Goal: Transaction & Acquisition: Purchase product/service

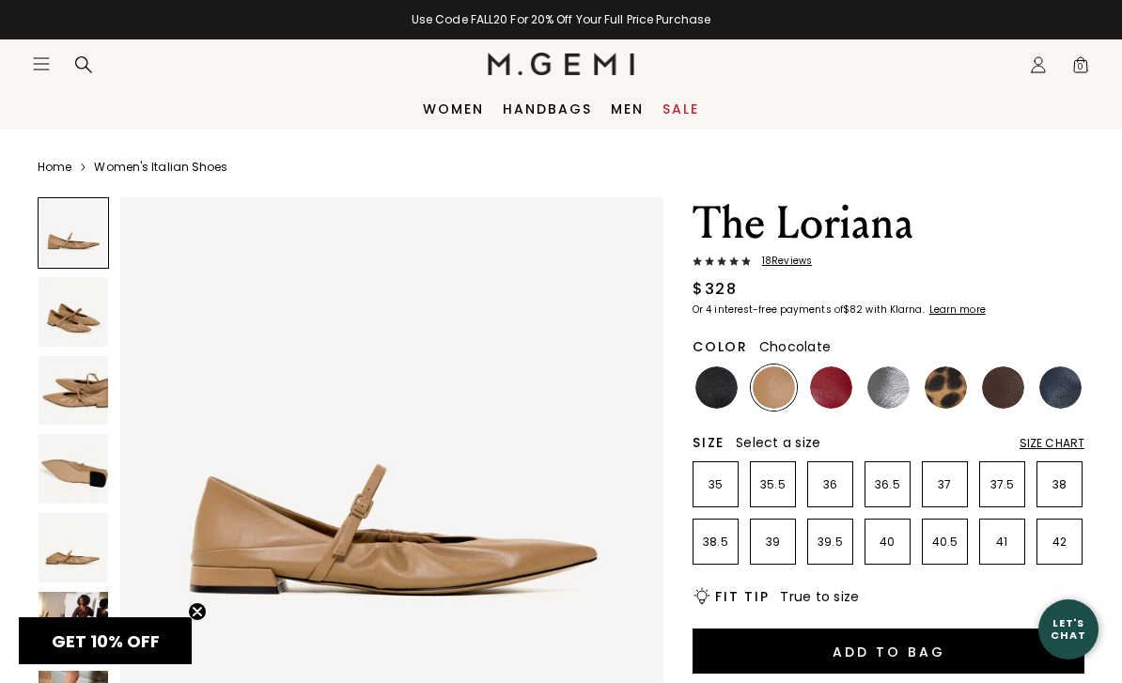
click at [1010, 383] on img at bounding box center [1003, 387] width 42 height 42
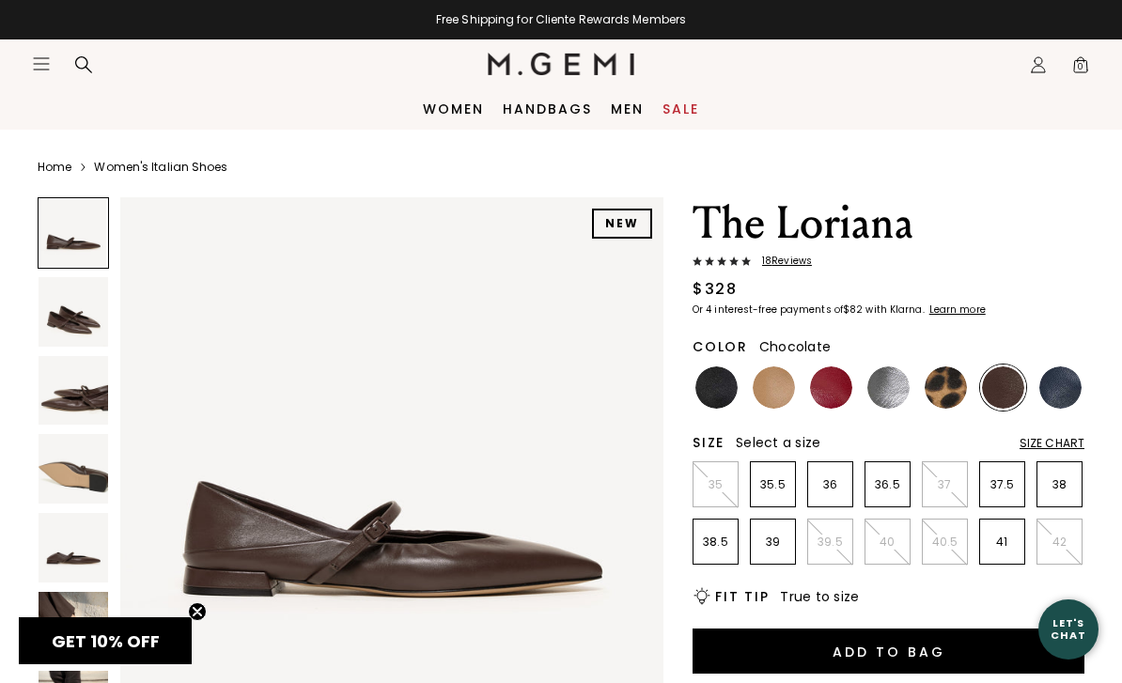
click at [748, 596] on h2 "Fit Tip" at bounding box center [742, 596] width 54 height 15
click at [821, 597] on span "True to size" at bounding box center [819, 596] width 79 height 19
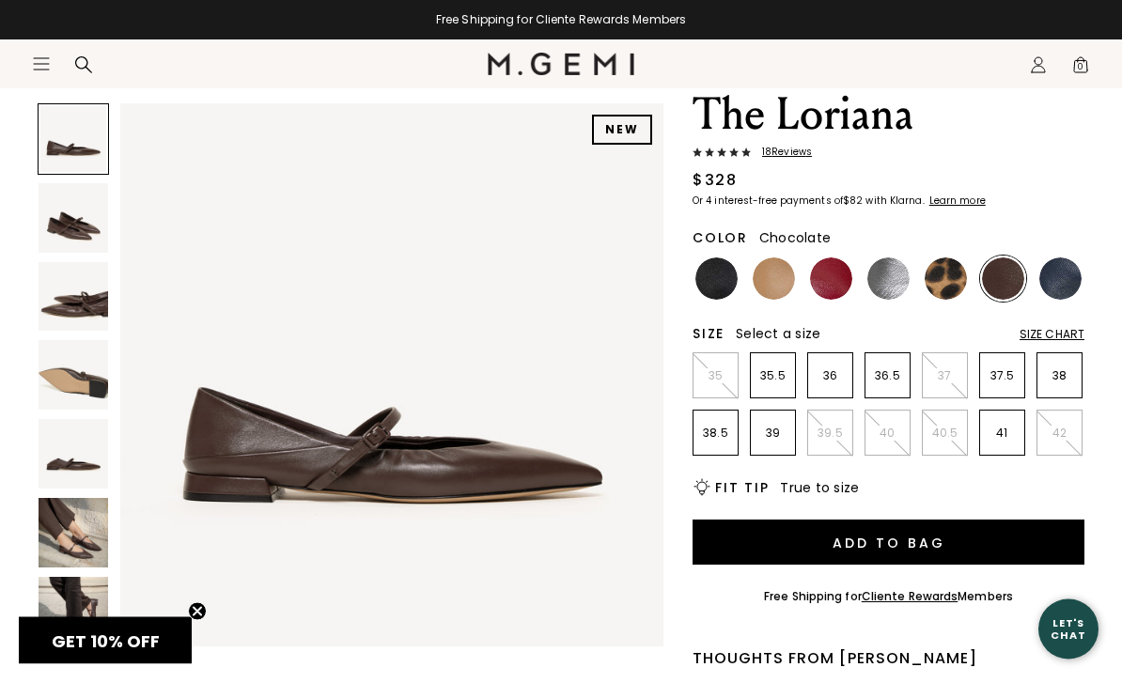
scroll to position [116, 0]
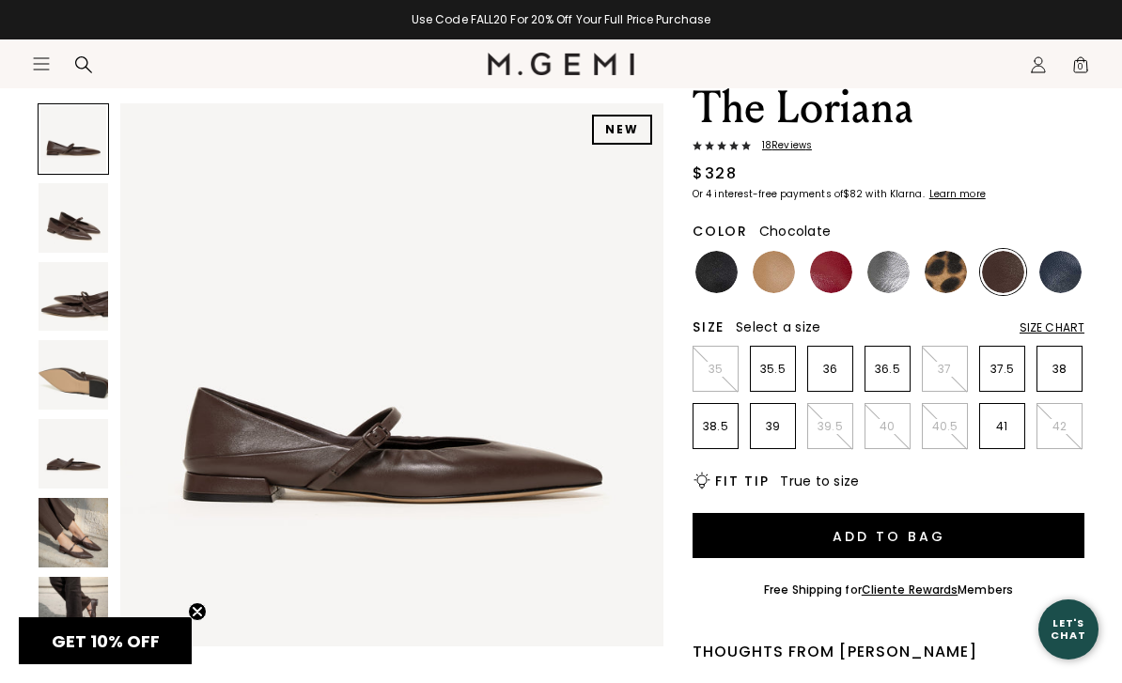
click at [1052, 327] on div "Size Chart" at bounding box center [1051, 327] width 65 height 15
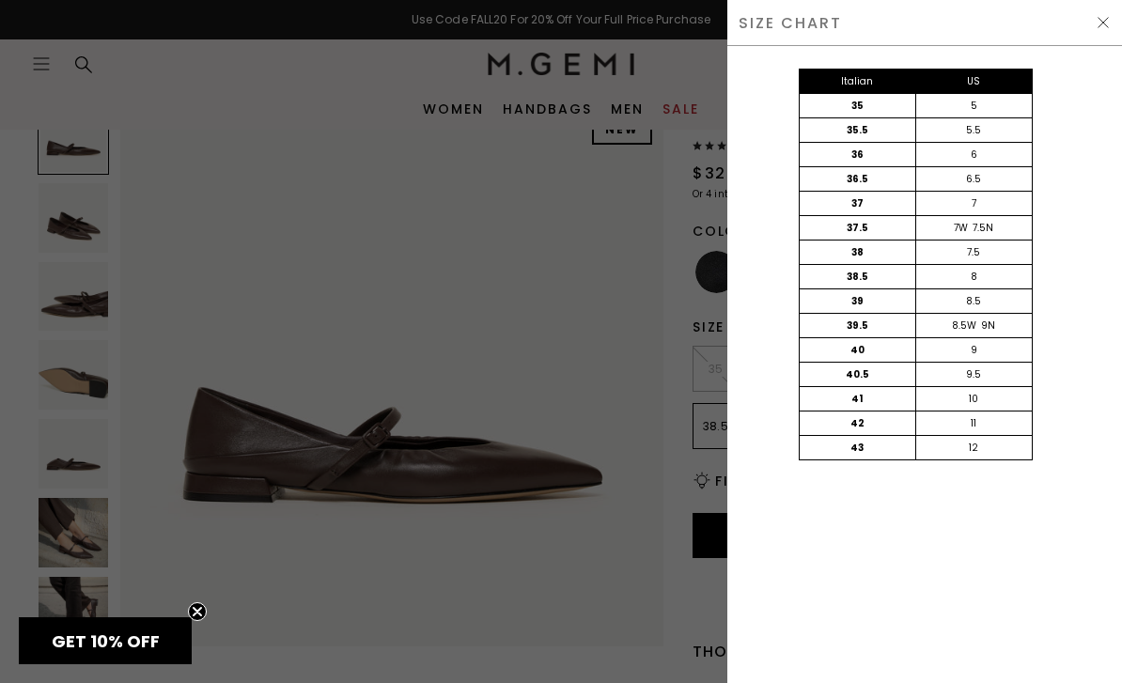
scroll to position [0, 0]
click at [1107, 23] on img at bounding box center [1102, 22] width 15 height 15
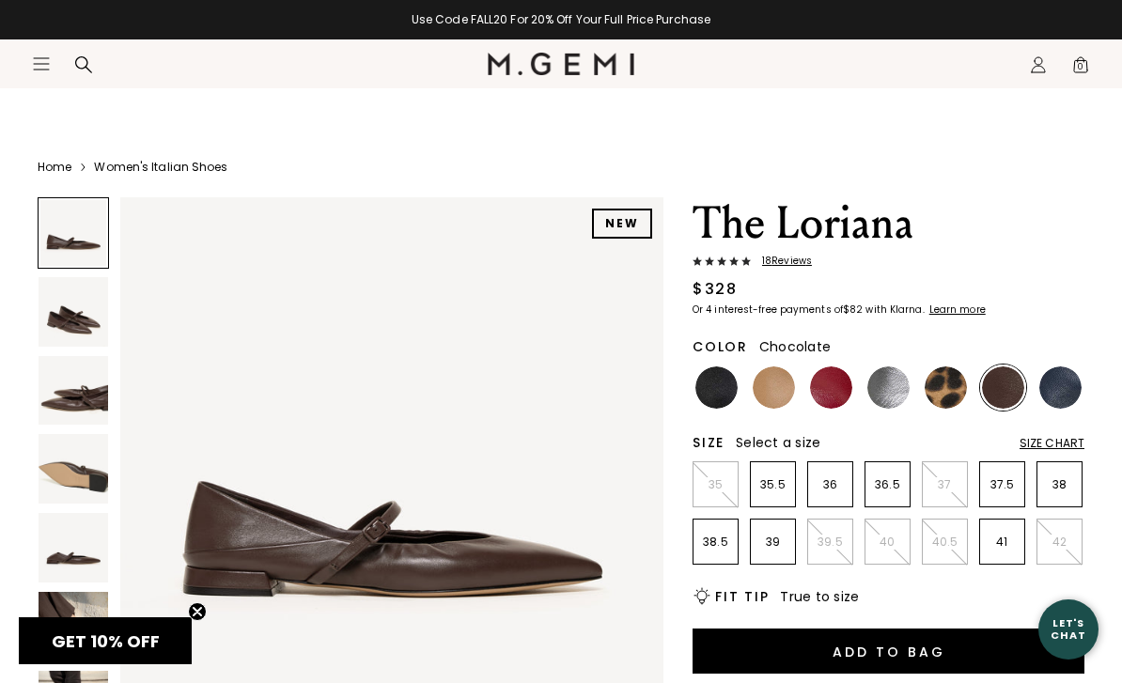
scroll to position [116, 0]
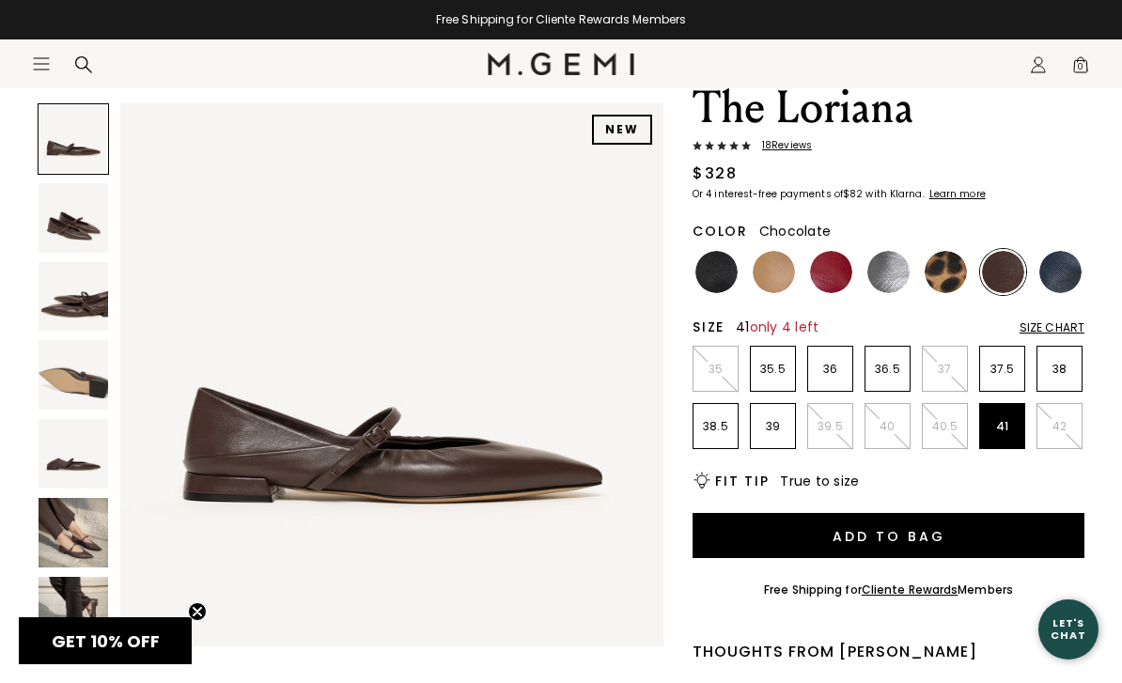
click at [1005, 426] on p "41" at bounding box center [1002, 426] width 44 height 15
click at [956, 530] on button "Add to Bag" at bounding box center [888, 535] width 392 height 45
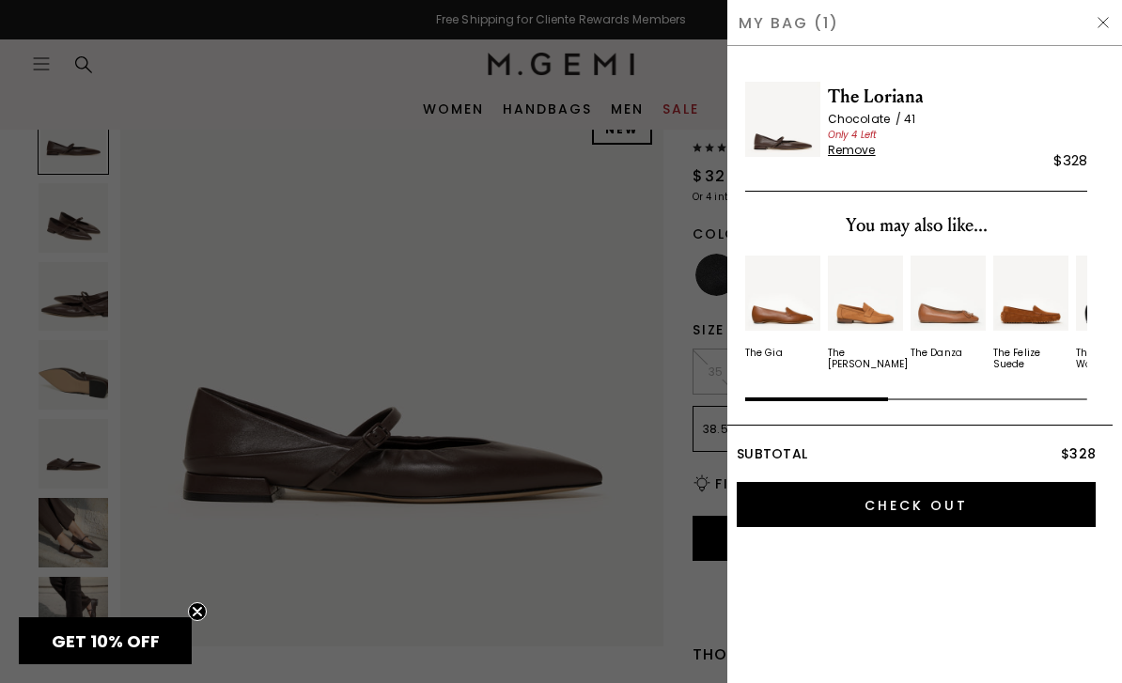
click at [937, 510] on input "Check Out" at bounding box center [916, 504] width 359 height 45
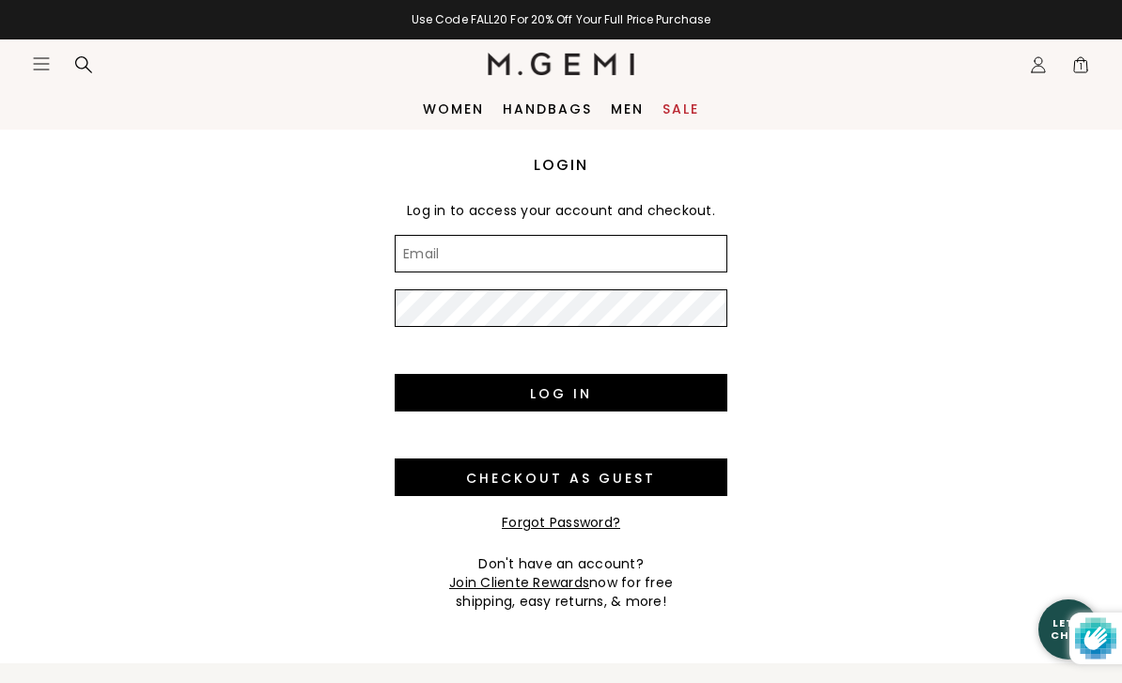
type input "mjdemaio5@yahoo.com"
click at [561, 393] on input "Log in" at bounding box center [561, 393] width 333 height 38
